Goal: Find specific page/section: Find specific page/section

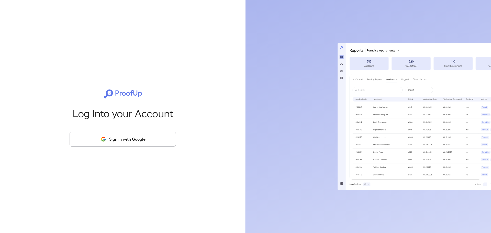
click at [123, 141] on button "Sign in with Google" at bounding box center [123, 139] width 106 height 15
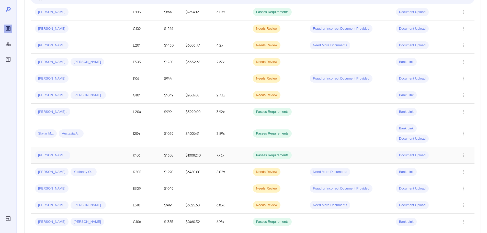
scroll to position [179, 0]
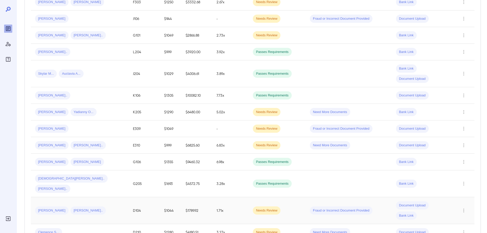
click at [162, 197] on td "$1044" at bounding box center [170, 210] width 21 height 27
